Goal: Information Seeking & Learning: Learn about a topic

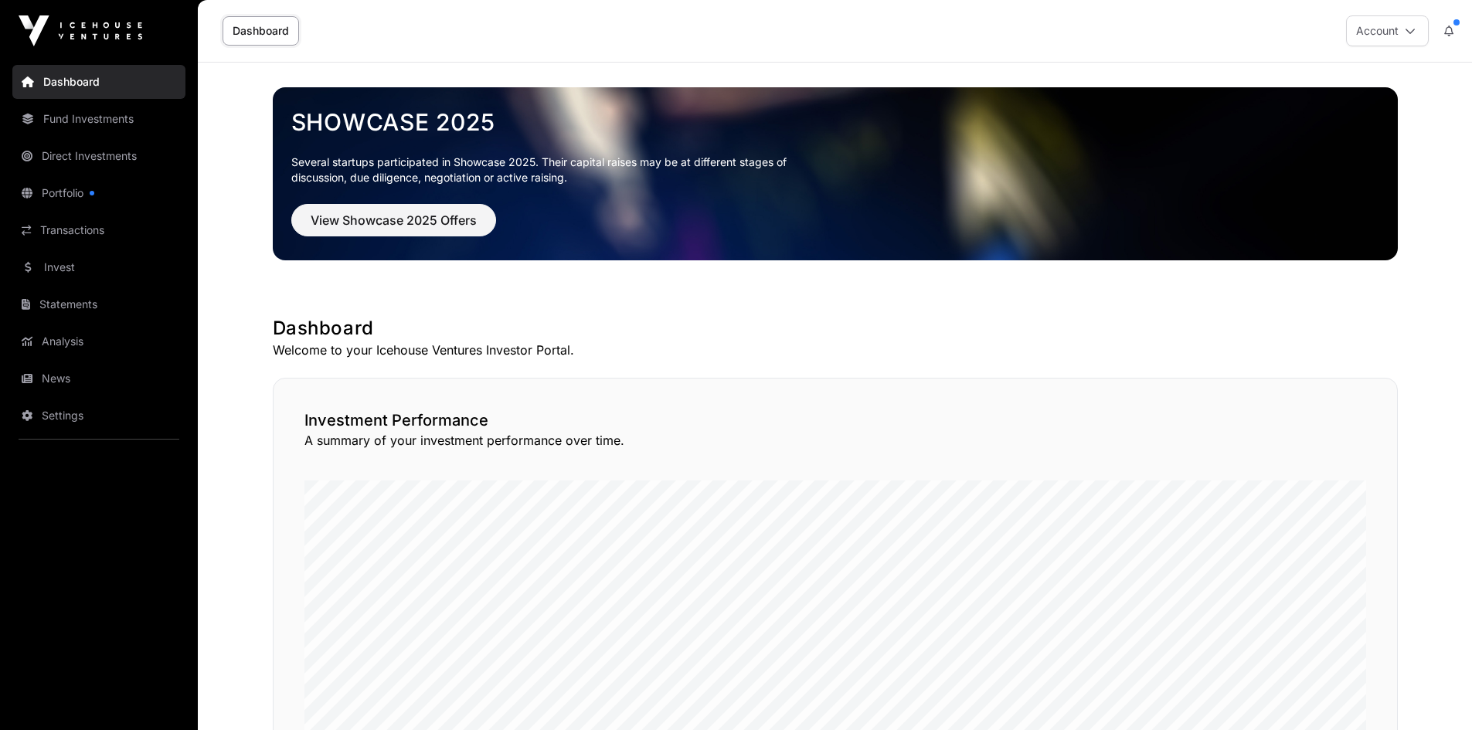
click at [60, 365] on link "News" at bounding box center [98, 379] width 173 height 34
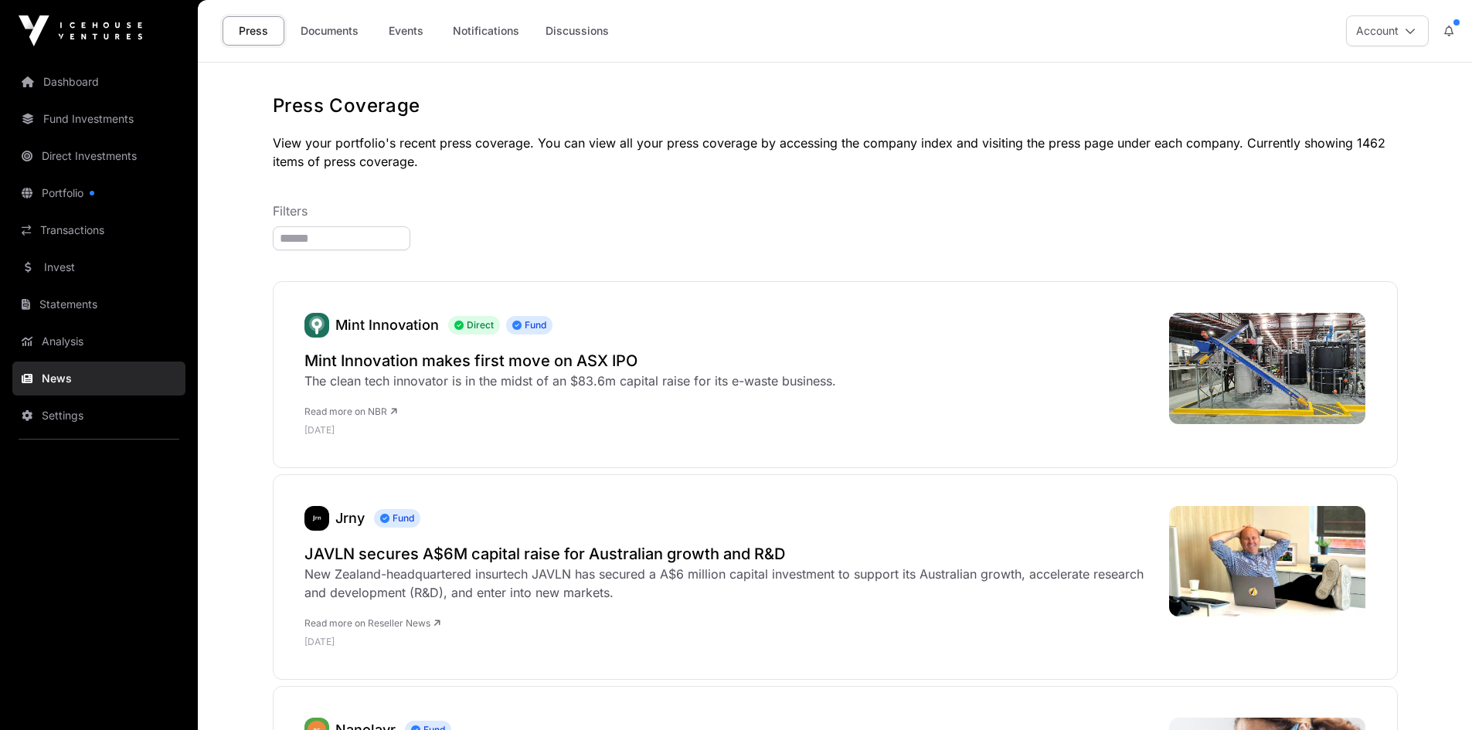
click at [331, 32] on link "Documents" at bounding box center [329, 30] width 78 height 29
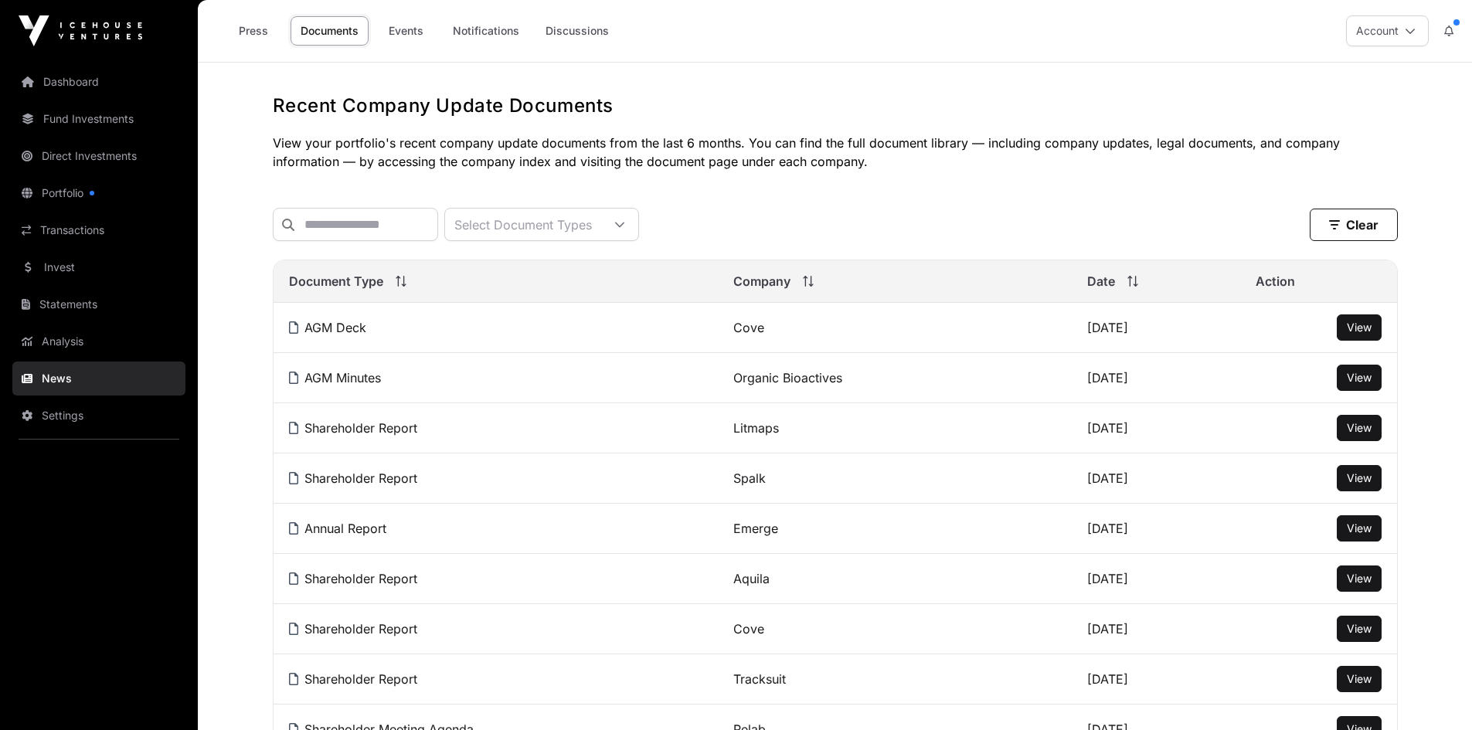
click at [407, 32] on link "Events" at bounding box center [406, 30] width 62 height 29
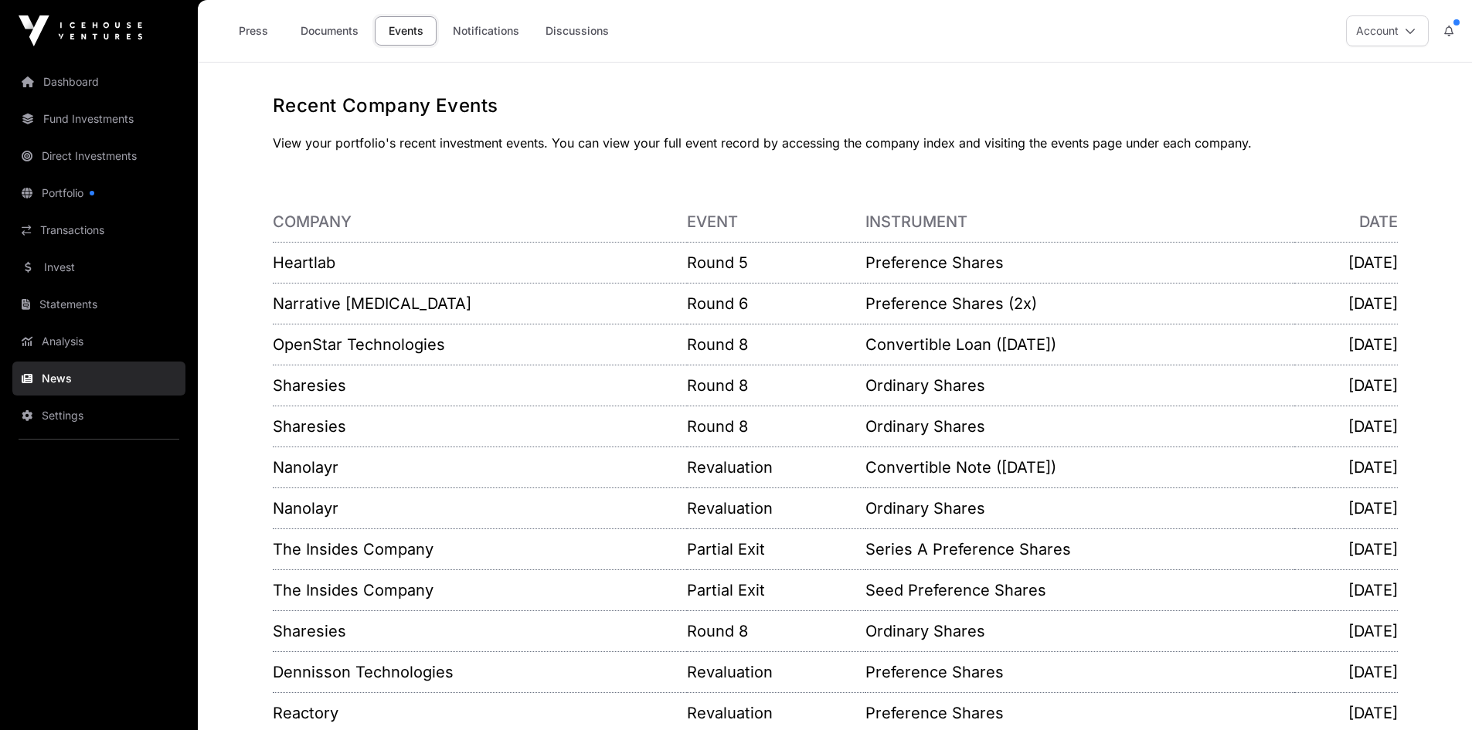
click at [299, 266] on link "Heartlab" at bounding box center [304, 262] width 63 height 19
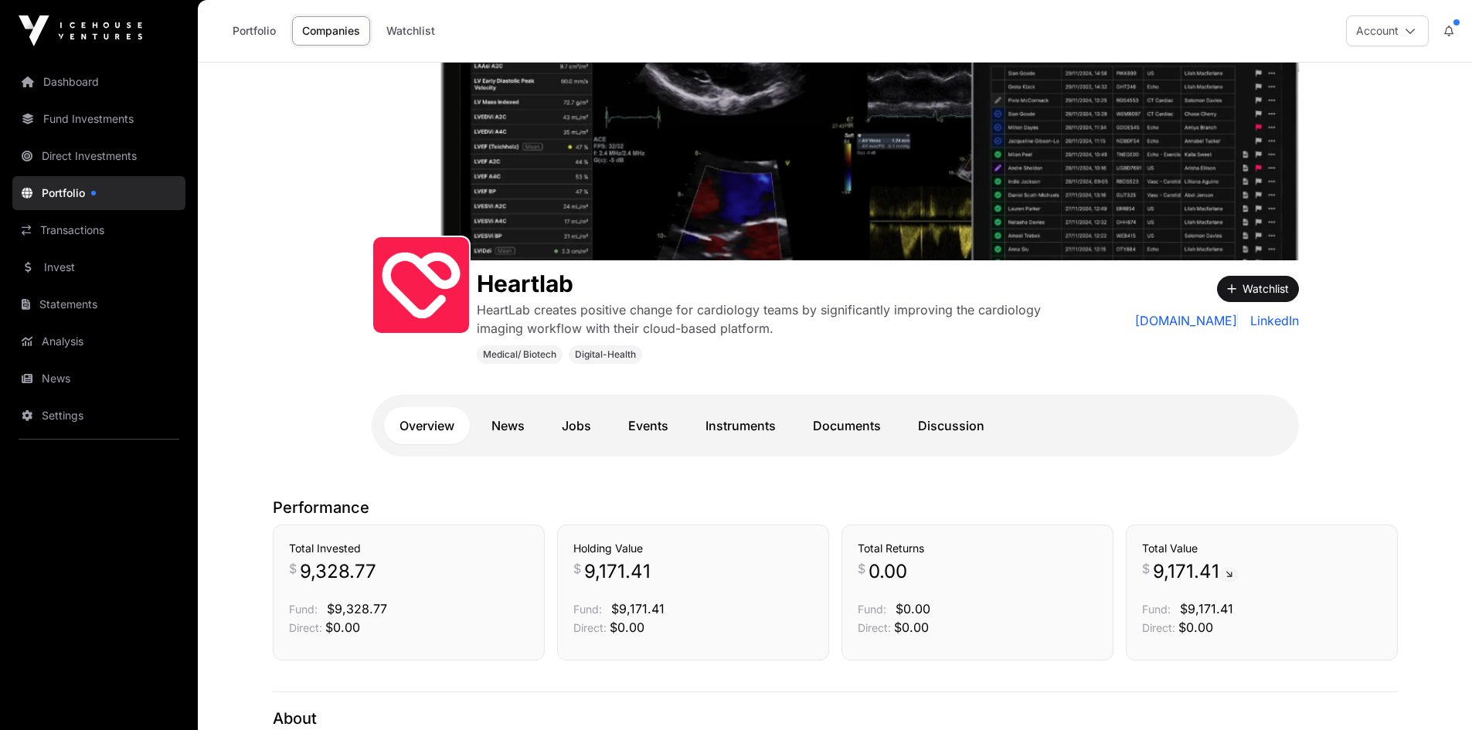
click at [837, 428] on link "Documents" at bounding box center [846, 425] width 99 height 37
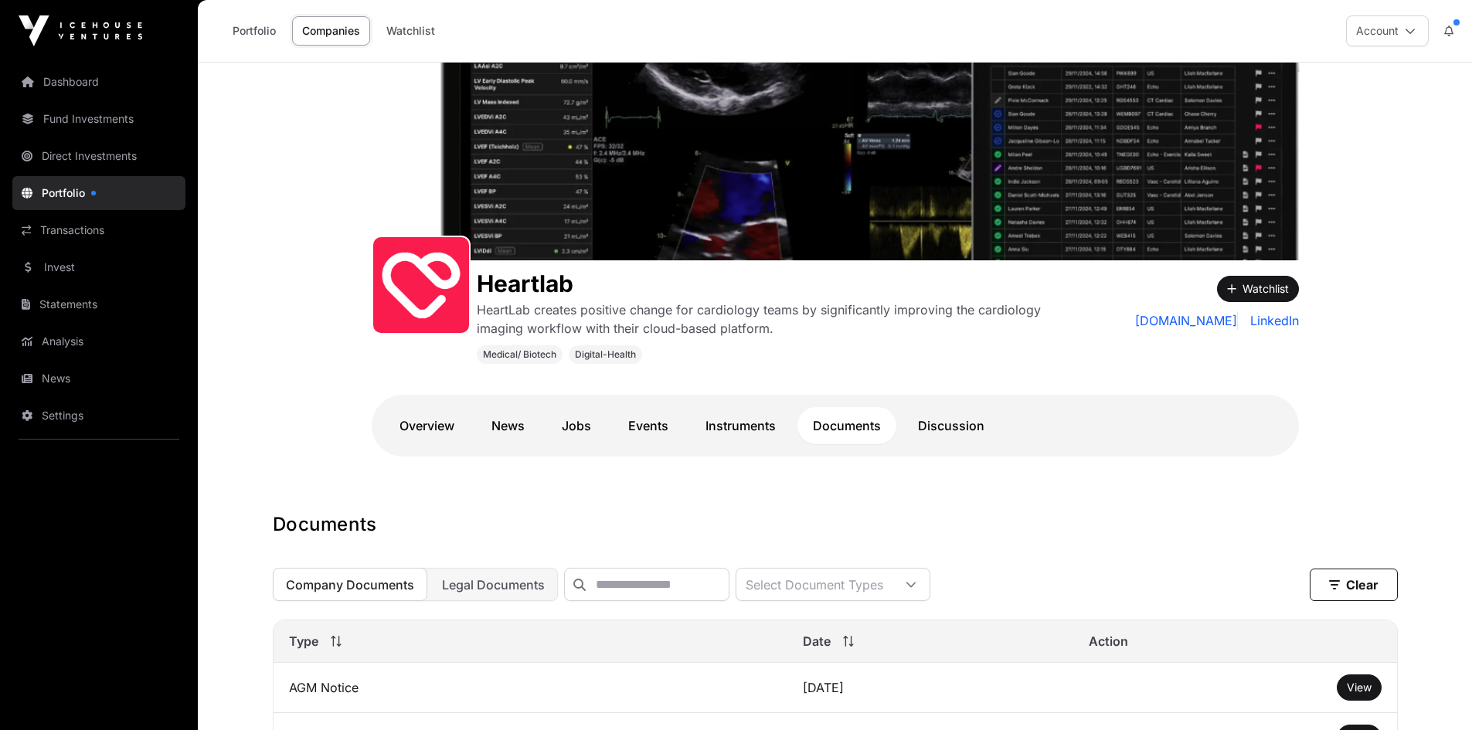
click at [741, 426] on link "Instruments" at bounding box center [740, 425] width 101 height 37
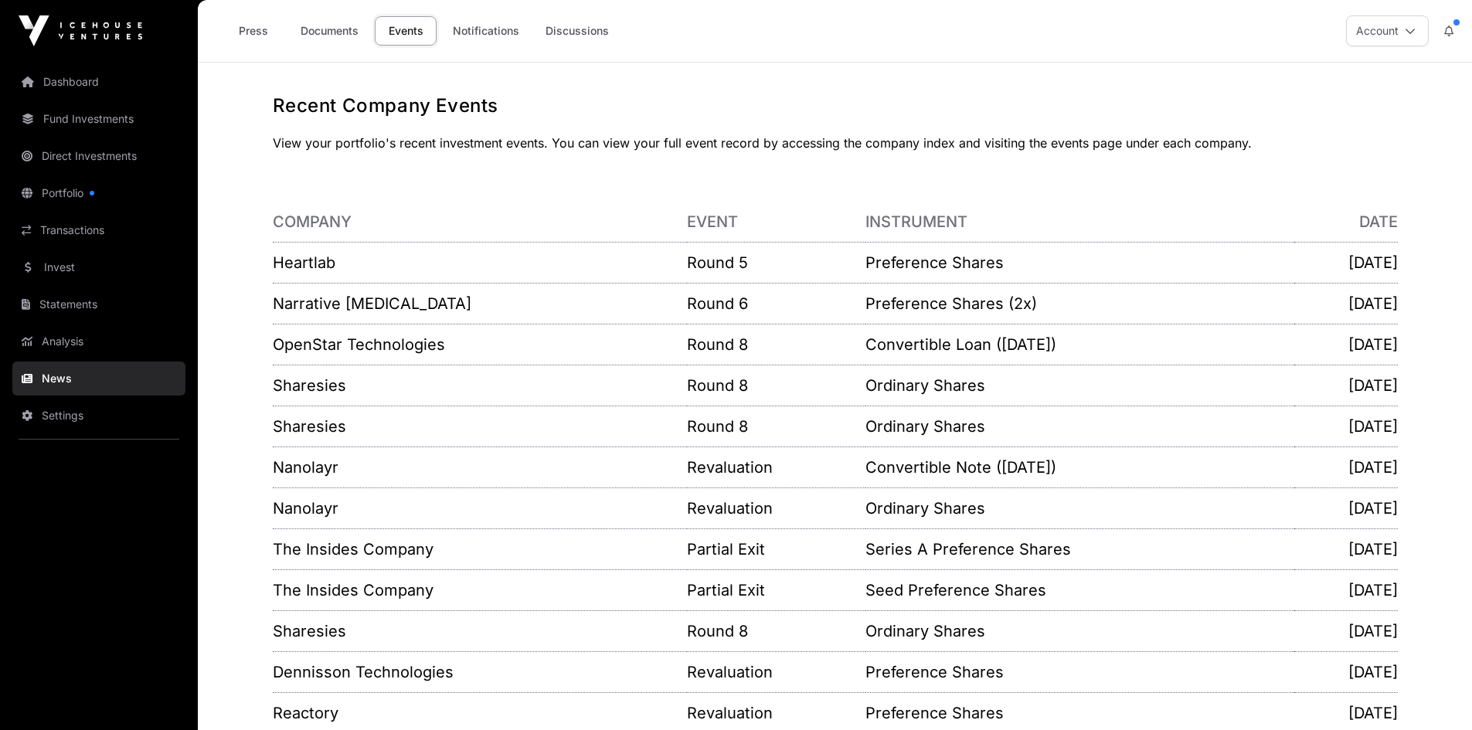
click at [376, 543] on link "The Insides Company" at bounding box center [353, 549] width 161 height 19
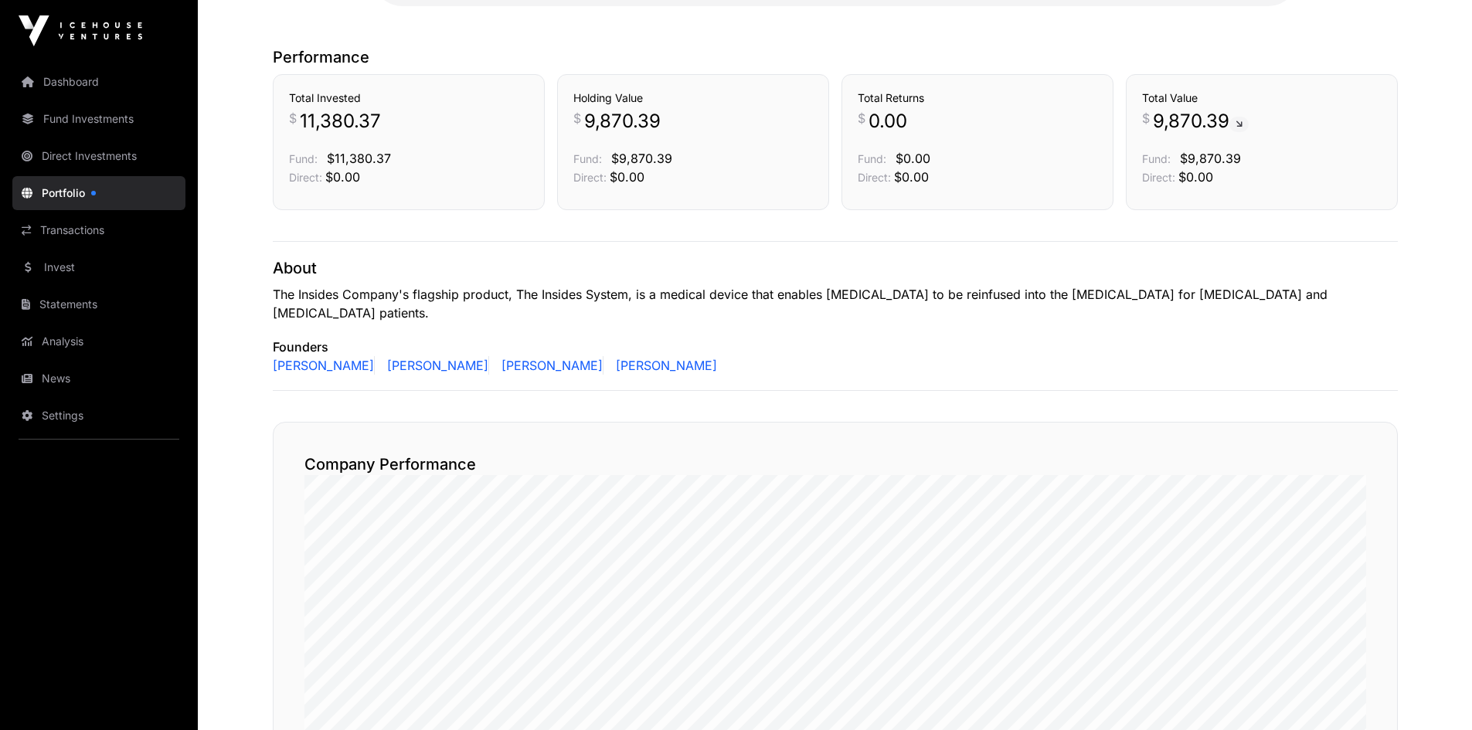
scroll to position [155, 0]
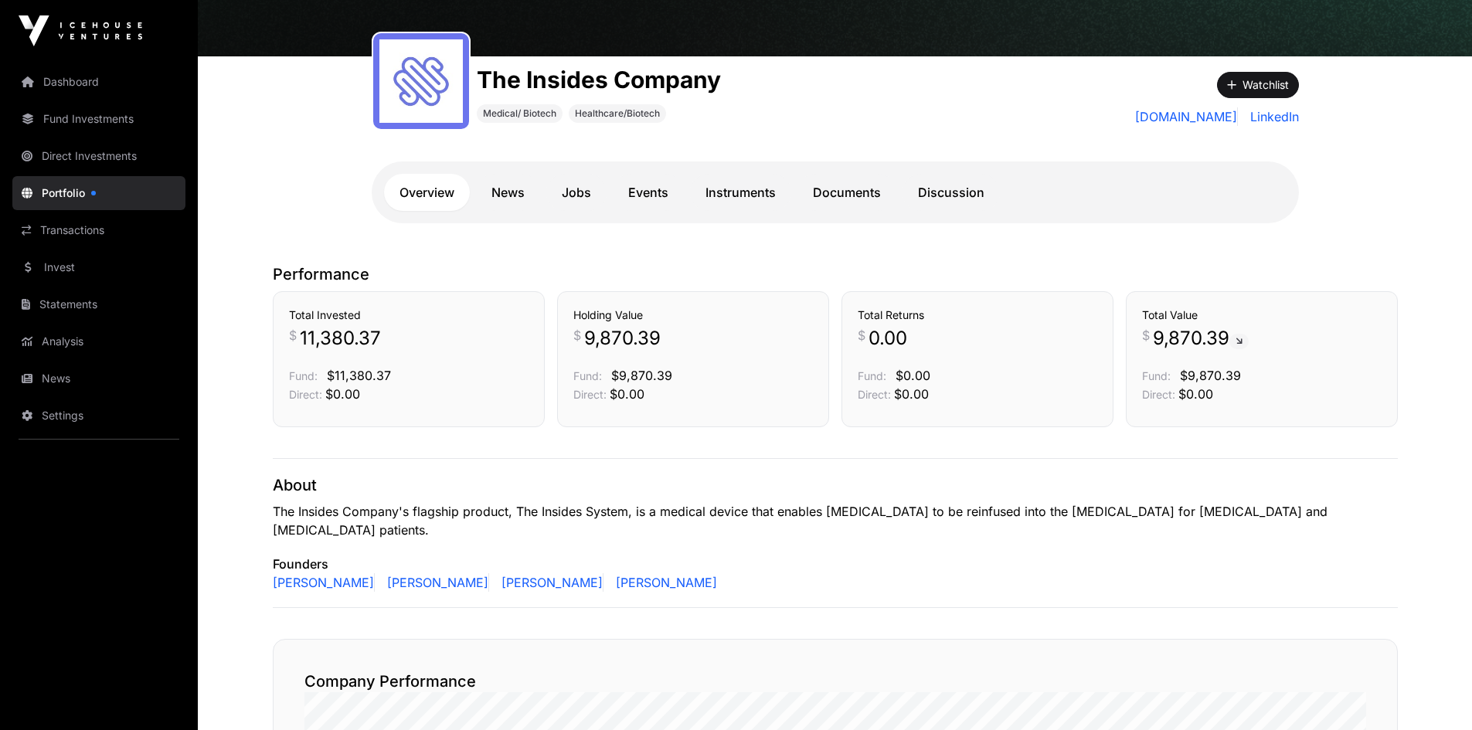
click at [748, 193] on link "Instruments" at bounding box center [740, 192] width 101 height 37
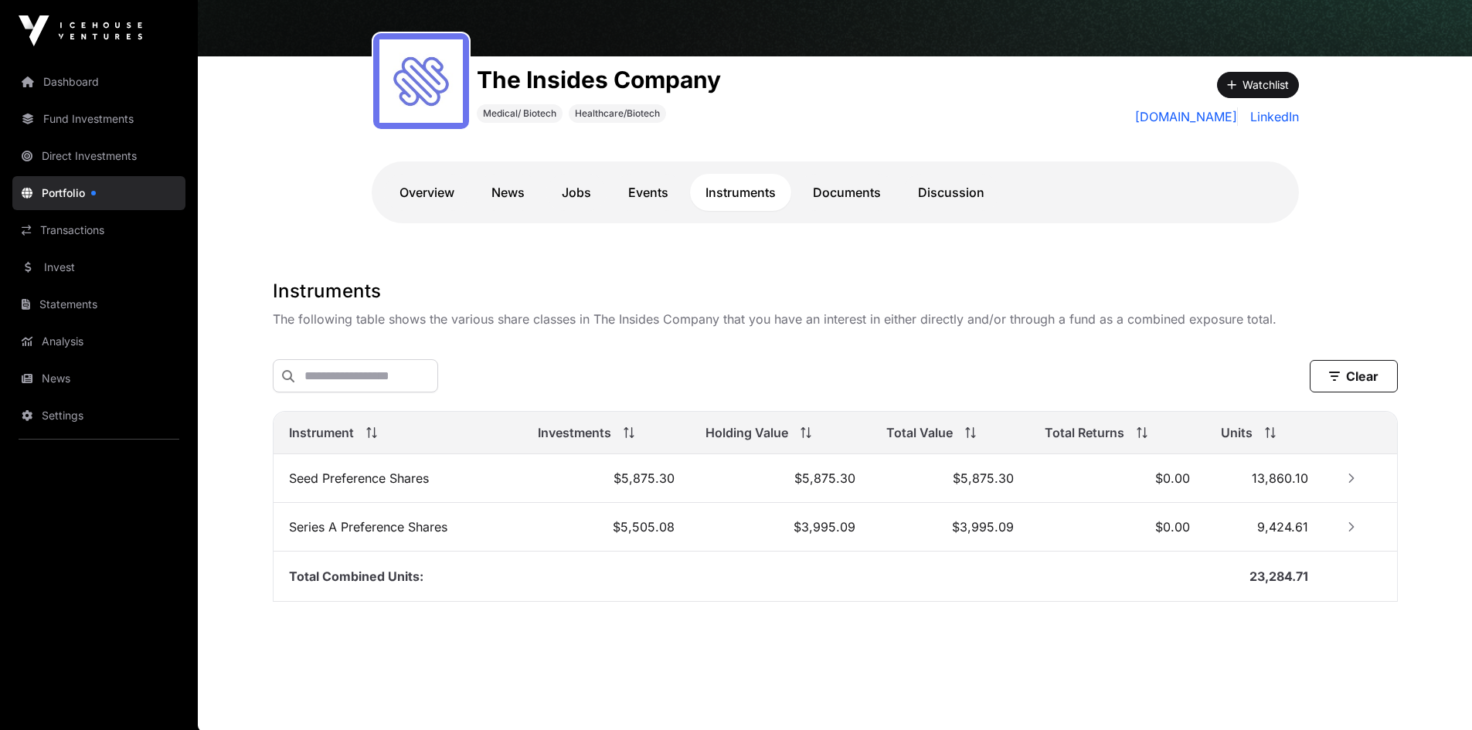
click at [665, 186] on link "Events" at bounding box center [648, 192] width 71 height 37
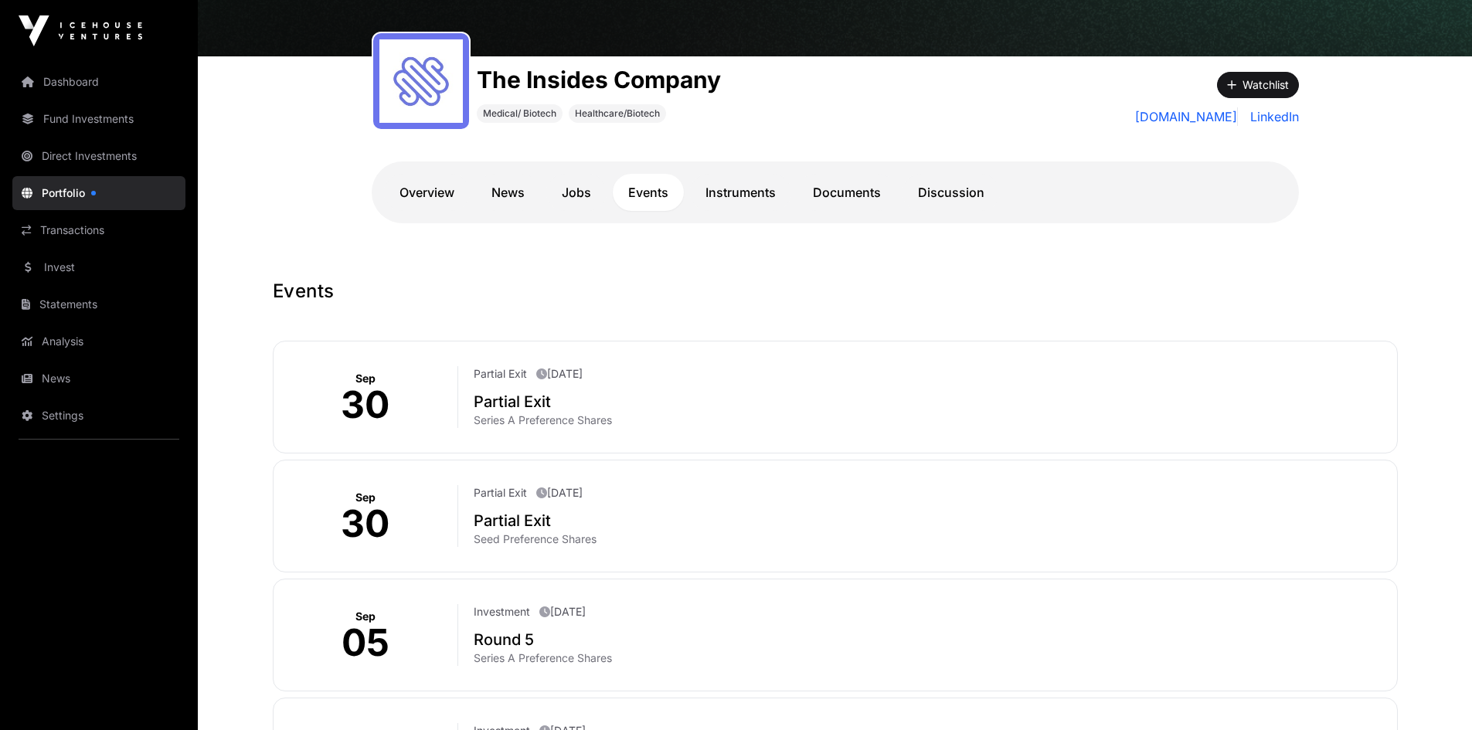
click at [497, 373] on p "Partial Exit" at bounding box center [500, 373] width 53 height 15
click at [497, 409] on h2 "Partial Exit" at bounding box center [929, 402] width 910 height 22
click at [840, 188] on link "Documents" at bounding box center [846, 192] width 99 height 37
